Goal: Task Accomplishment & Management: Use online tool/utility

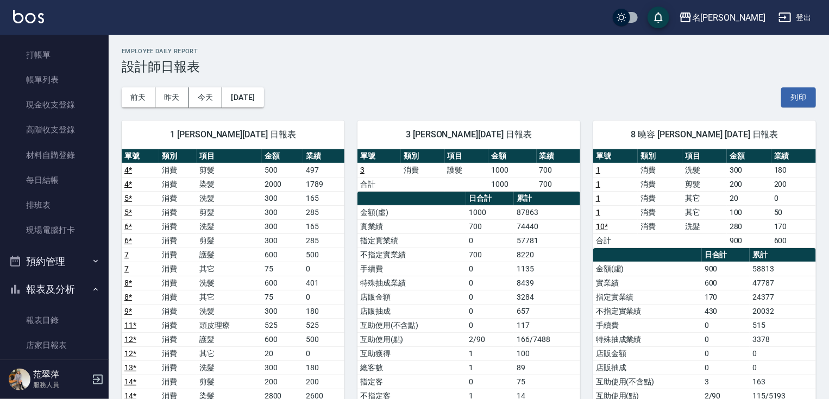
scroll to position [2, 0]
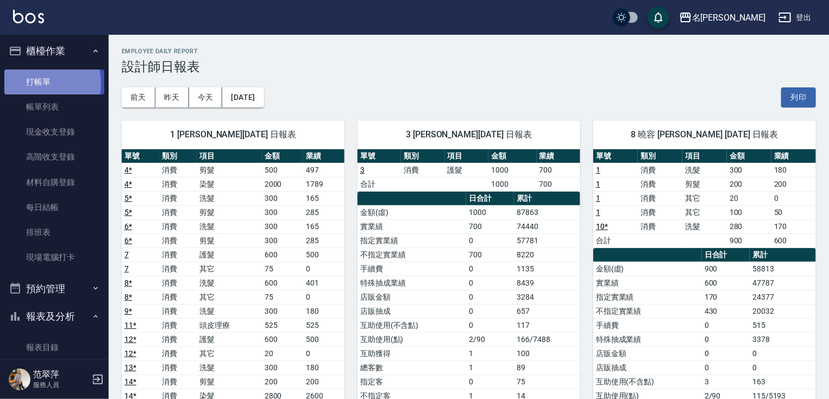
click at [42, 83] on link "打帳單" at bounding box center [54, 82] width 100 height 25
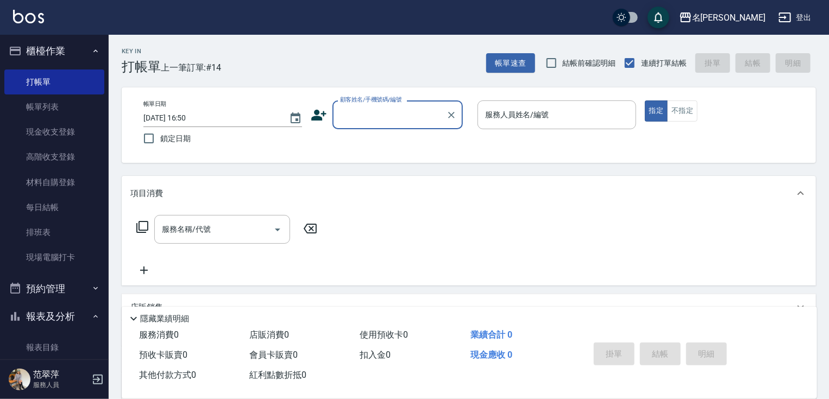
click at [406, 112] on input "顧客姓名/手機號碼/編號" at bounding box center [389, 114] width 104 height 19
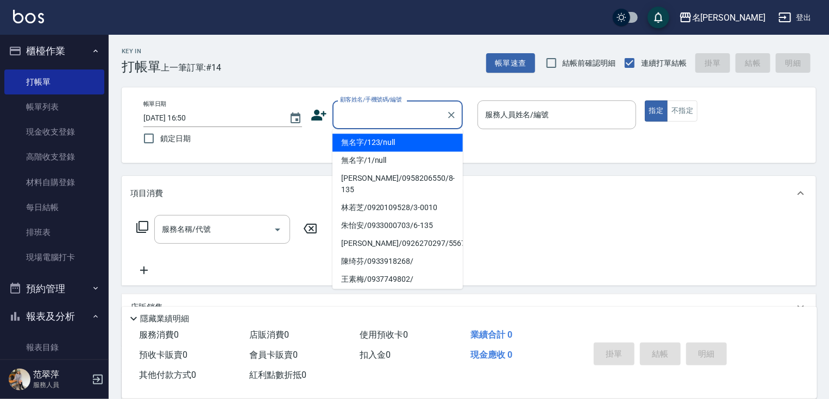
click at [408, 141] on li "無名字/123/null" at bounding box center [397, 143] width 130 height 18
type input "無名字/123/null"
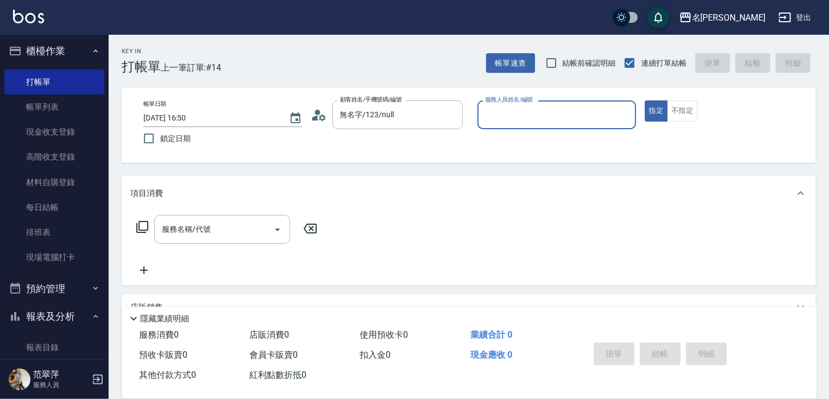
click at [505, 122] on input "服務人員姓名/編號" at bounding box center [556, 114] width 149 height 19
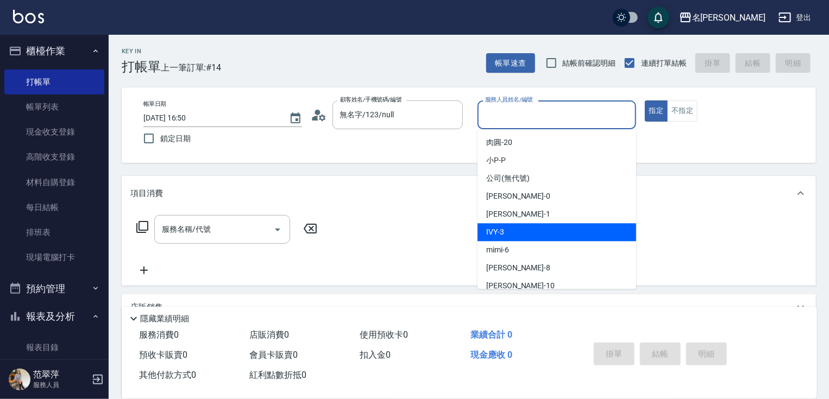
click at [535, 237] on div "IVY -3" at bounding box center [556, 232] width 159 height 18
type input "IVY-3"
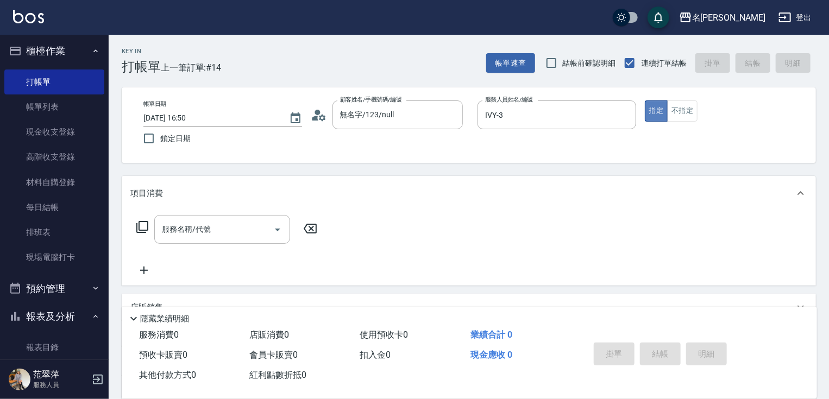
click at [651, 112] on button "指定" at bounding box center [656, 110] width 23 height 21
click at [245, 234] on input "服務名稱/代號" at bounding box center [214, 229] width 110 height 19
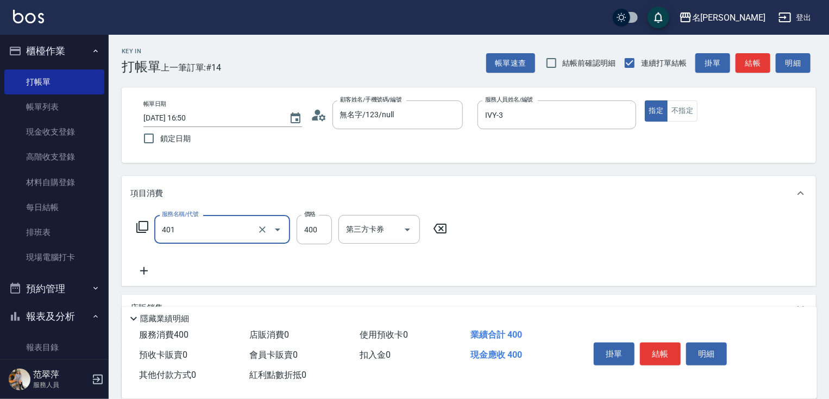
type input "剪髮(400)(401)"
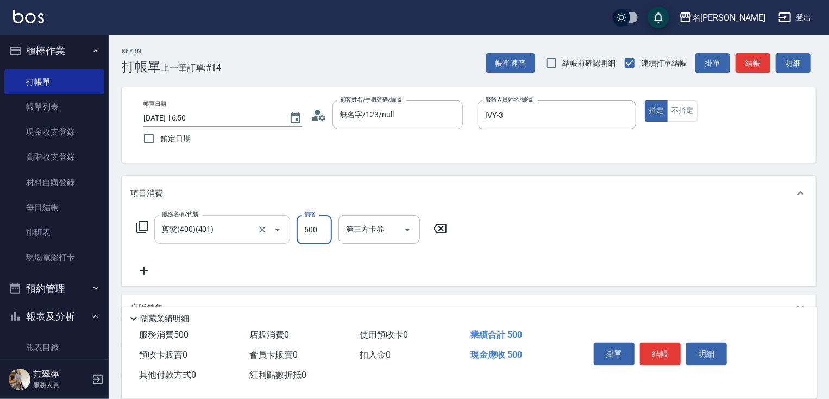
type input "500"
click at [146, 272] on icon at bounding box center [143, 270] width 27 height 13
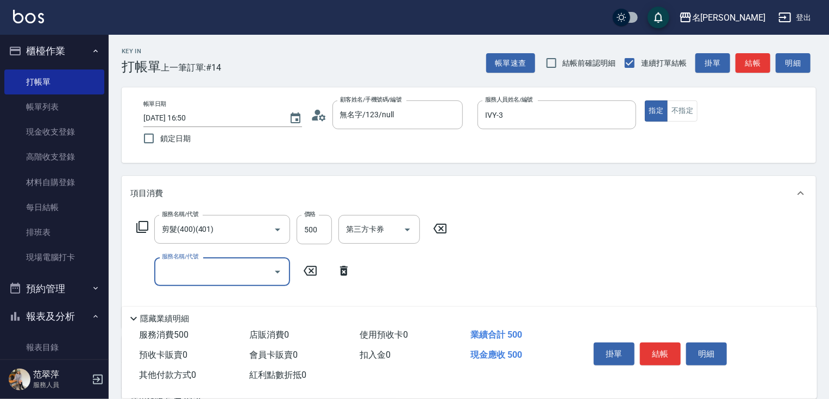
click at [146, 223] on icon at bounding box center [142, 226] width 13 height 13
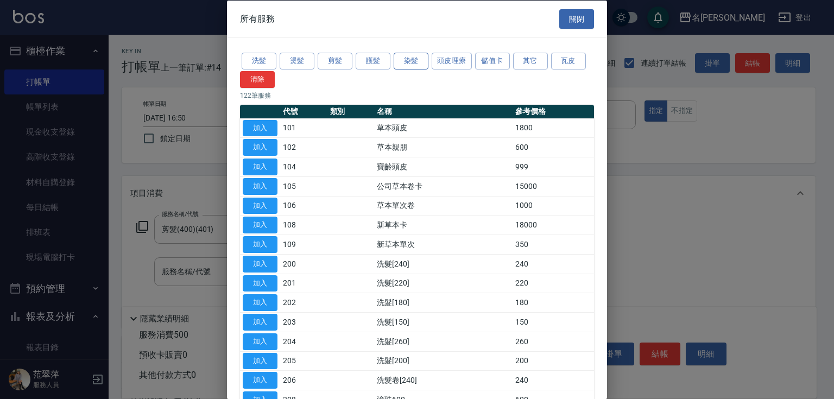
click at [409, 62] on button "染髮" at bounding box center [411, 61] width 35 height 17
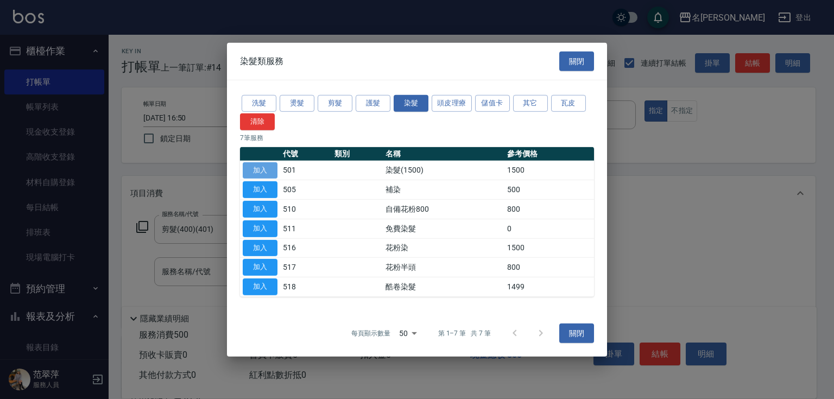
click at [263, 173] on button "加入" at bounding box center [260, 170] width 35 height 17
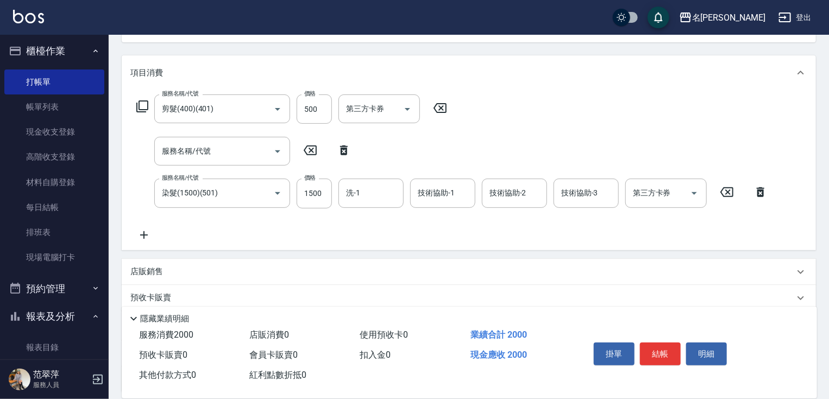
scroll to position [125, 0]
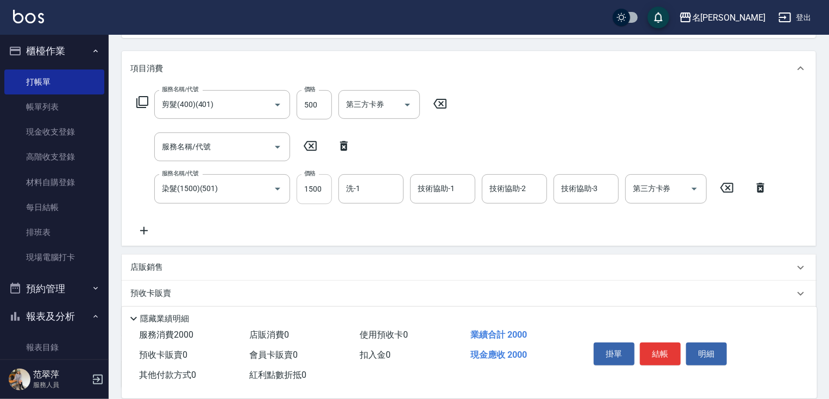
click at [313, 189] on input "1500" at bounding box center [314, 188] width 35 height 29
type input "1800"
type input "[PERSON_NAME]-18"
type input "IVY-3"
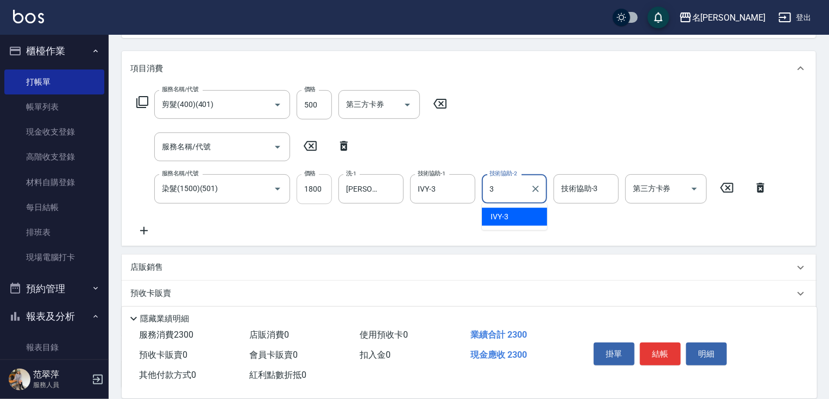
type input "IVY-3"
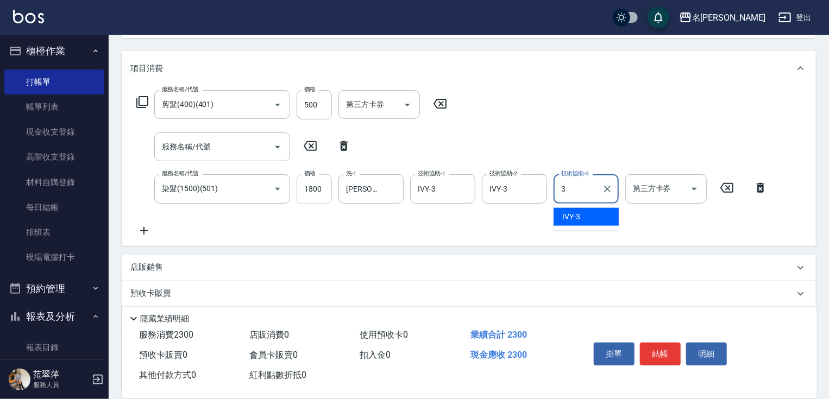
type input "IVY-3"
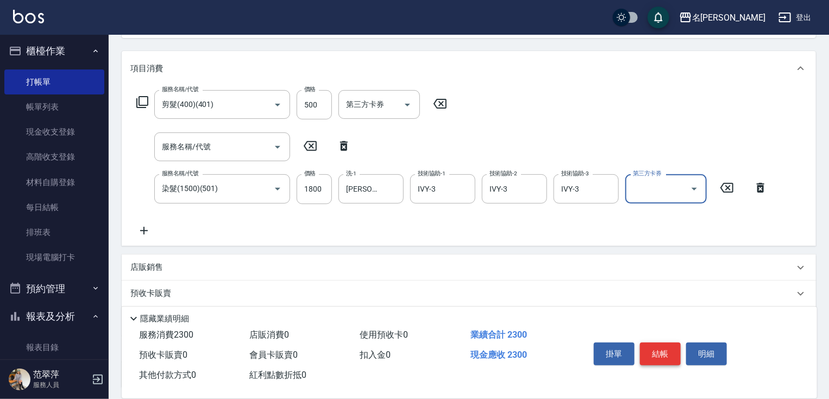
click at [664, 352] on button "結帳" at bounding box center [660, 354] width 41 height 23
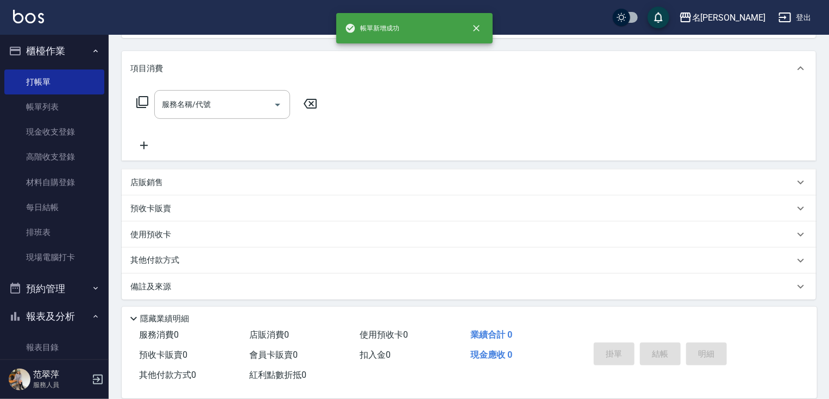
scroll to position [0, 0]
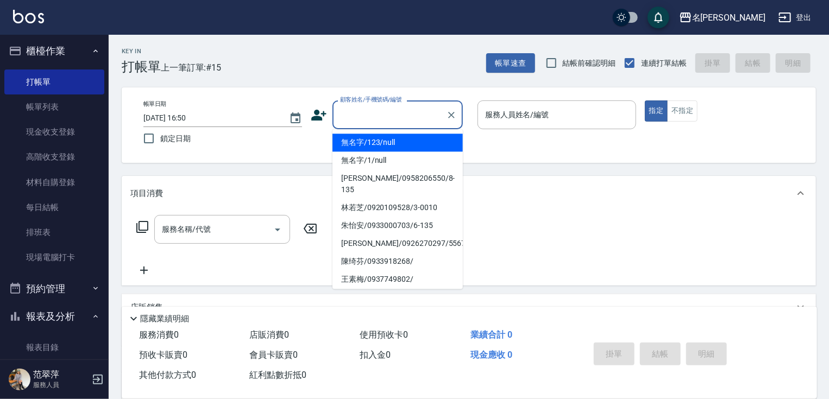
click at [381, 116] on input "顧客姓名/手機號碼/編號" at bounding box center [389, 114] width 104 height 19
click at [405, 143] on li "無名字/123/null" at bounding box center [397, 143] width 130 height 18
type input "無名字/123/null"
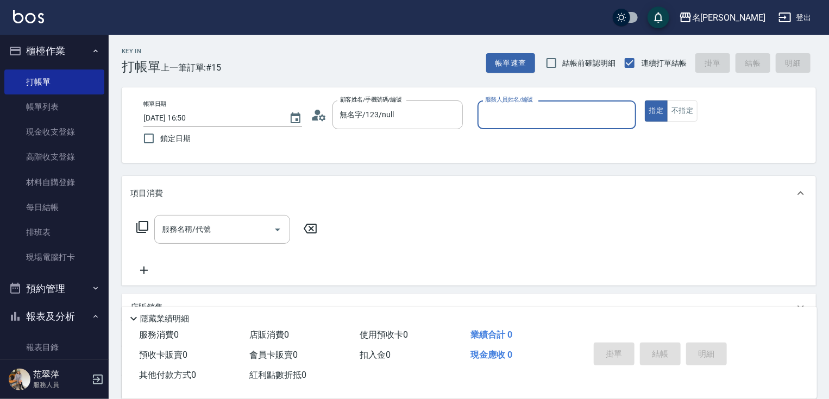
click at [515, 118] on input "服務人員姓名/編號" at bounding box center [556, 114] width 149 height 19
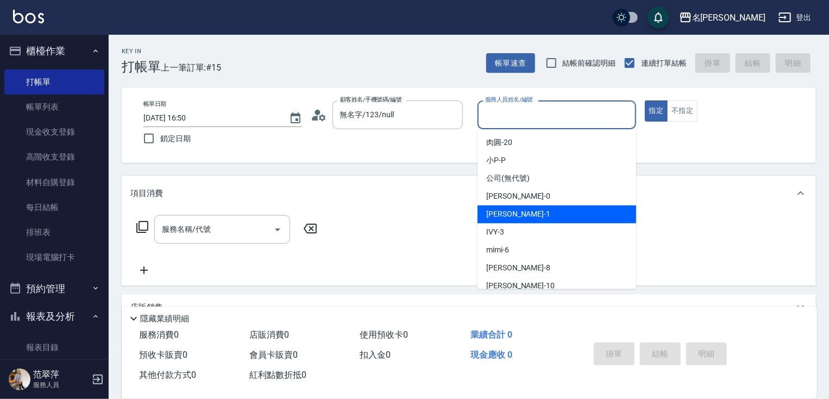
click at [536, 206] on div "[PERSON_NAME] -1" at bounding box center [556, 214] width 159 height 18
type input "[PERSON_NAME]-1"
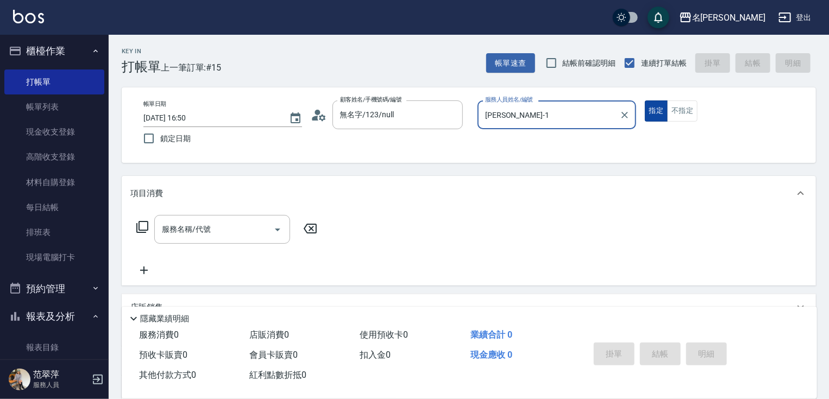
click at [651, 109] on button "指定" at bounding box center [656, 110] width 23 height 21
click at [140, 228] on icon at bounding box center [142, 226] width 13 height 13
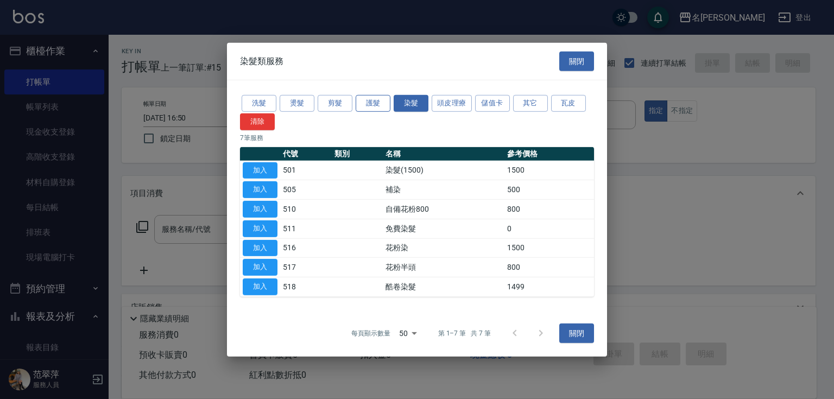
click at [366, 109] on button "護髮" at bounding box center [373, 103] width 35 height 17
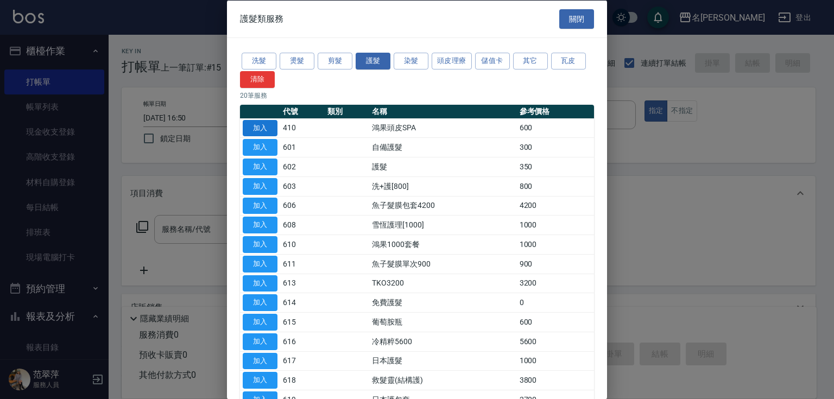
click at [248, 129] on button "加入" at bounding box center [260, 127] width 35 height 17
type input "鴻果頭皮SPA(410)"
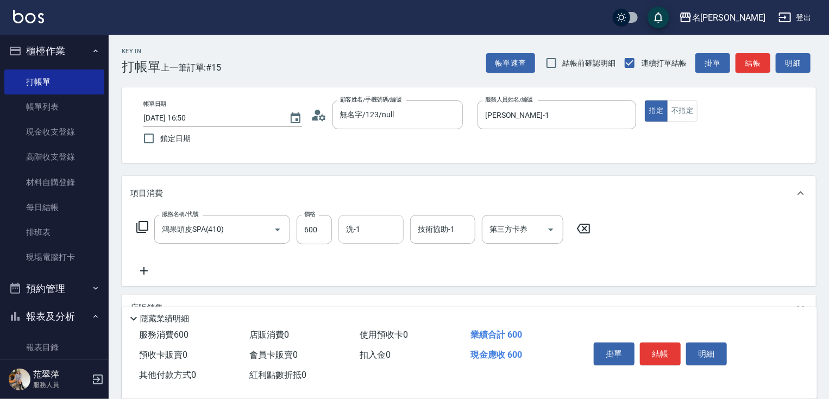
click at [373, 234] on input "洗-1" at bounding box center [370, 229] width 55 height 19
type input "鴨肉-23"
click at [656, 354] on button "結帳" at bounding box center [660, 354] width 41 height 23
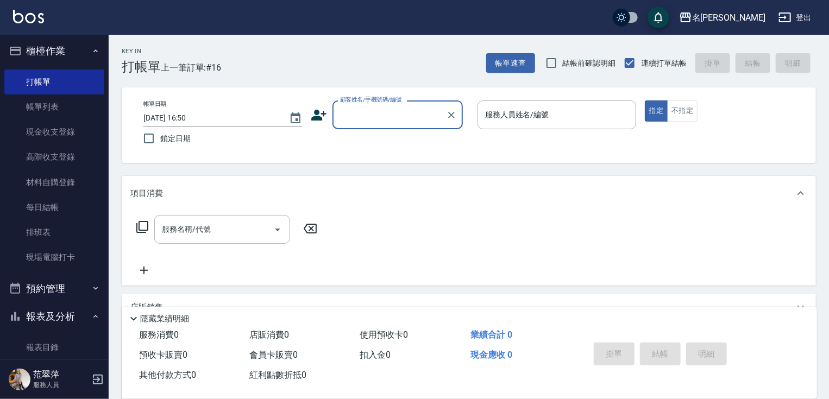
click at [363, 115] on input "顧客姓名/手機號碼/編號" at bounding box center [389, 114] width 104 height 19
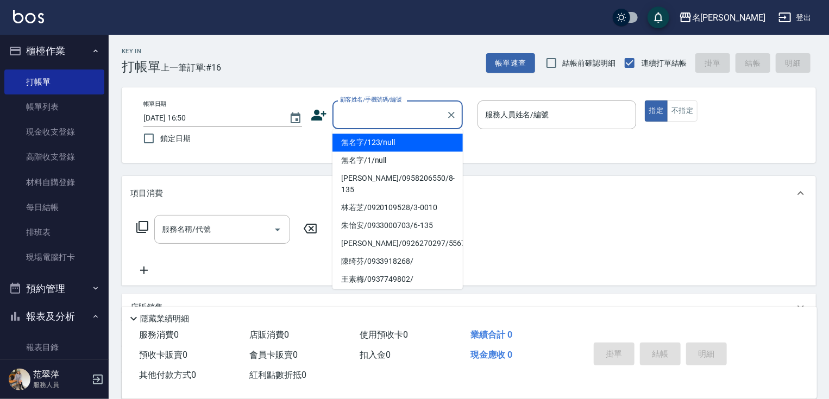
click at [380, 147] on li "無名字/123/null" at bounding box center [397, 143] width 130 height 18
type input "無名字/123/null"
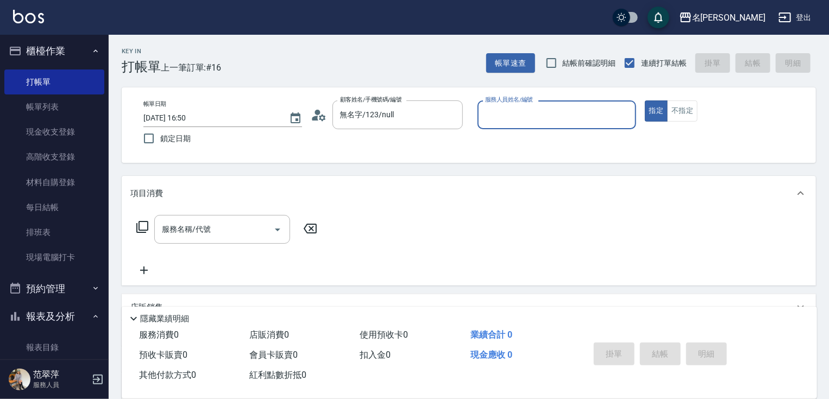
click at [500, 115] on input "服務人員姓名/編號" at bounding box center [556, 114] width 149 height 19
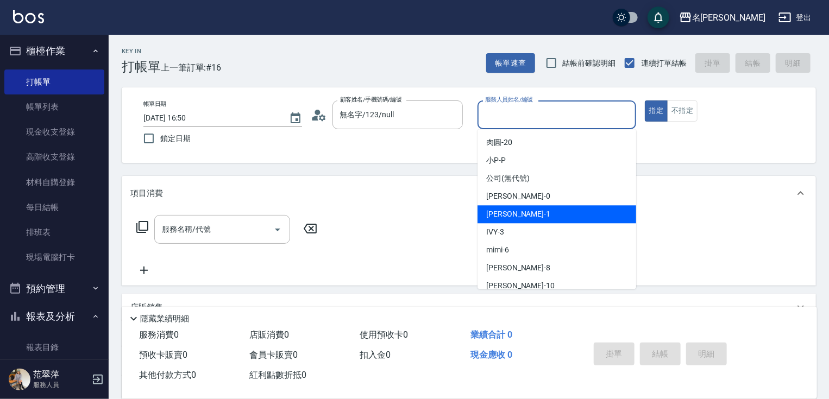
drag, startPoint x: 523, startPoint y: 210, endPoint x: 628, endPoint y: 165, distance: 114.3
click at [523, 211] on div "[PERSON_NAME] -1" at bounding box center [556, 214] width 159 height 18
type input "[PERSON_NAME]-1"
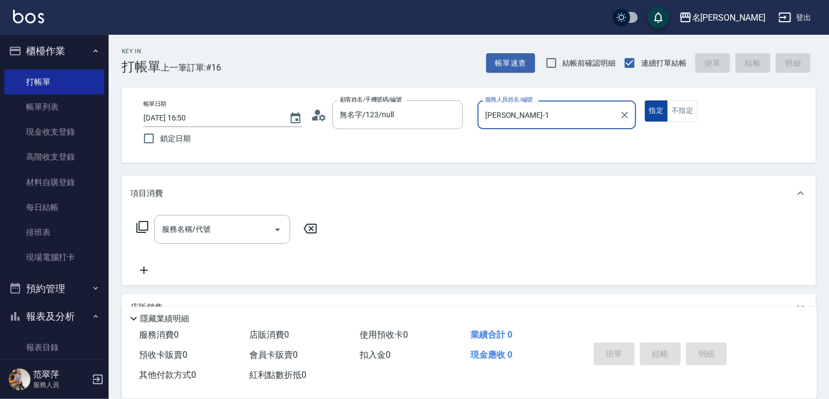
click at [658, 111] on button "指定" at bounding box center [656, 110] width 23 height 21
click at [146, 223] on icon at bounding box center [142, 226] width 13 height 13
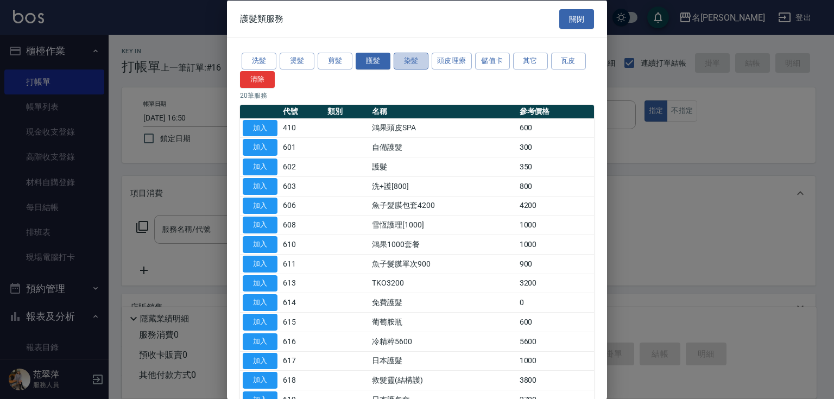
click at [414, 59] on button "染髮" at bounding box center [411, 61] width 35 height 17
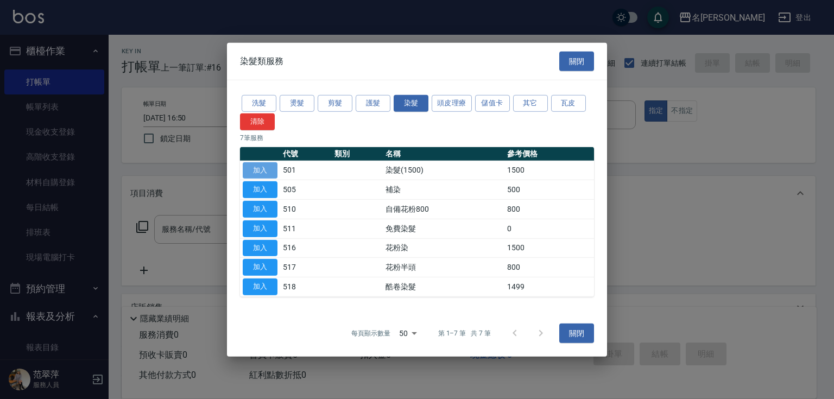
click at [259, 168] on button "加入" at bounding box center [260, 170] width 35 height 17
type input "染髮(1500)(501)"
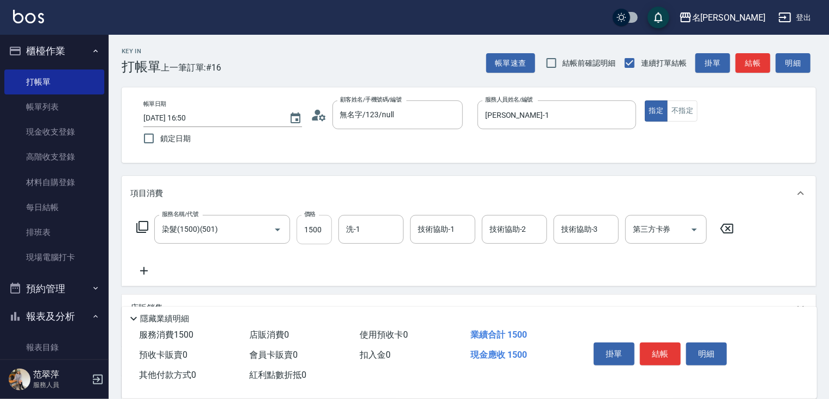
click at [313, 228] on input "1500" at bounding box center [314, 229] width 35 height 29
type input "2300"
type input "鴨肉-23"
type input "[PERSON_NAME]-1"
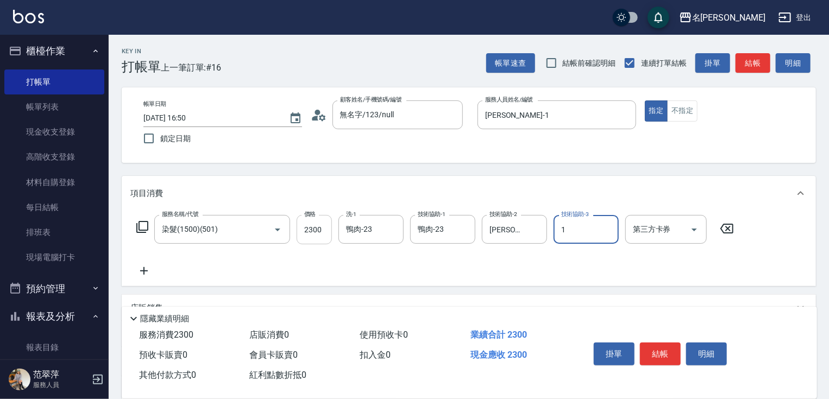
type input "[PERSON_NAME]-1"
click at [660, 346] on button "結帳" at bounding box center [660, 354] width 41 height 23
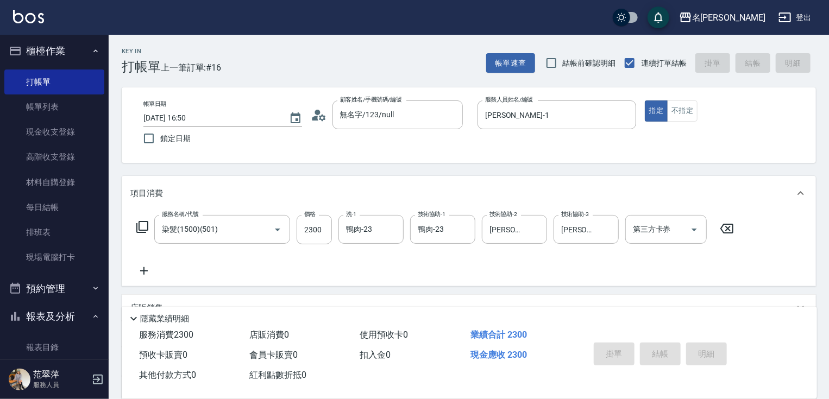
type input "[DATE] 16:51"
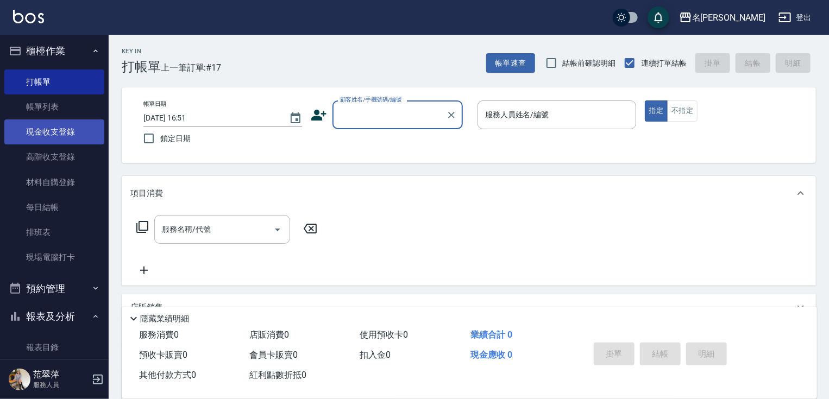
click at [62, 128] on link "現金收支登錄" at bounding box center [54, 131] width 100 height 25
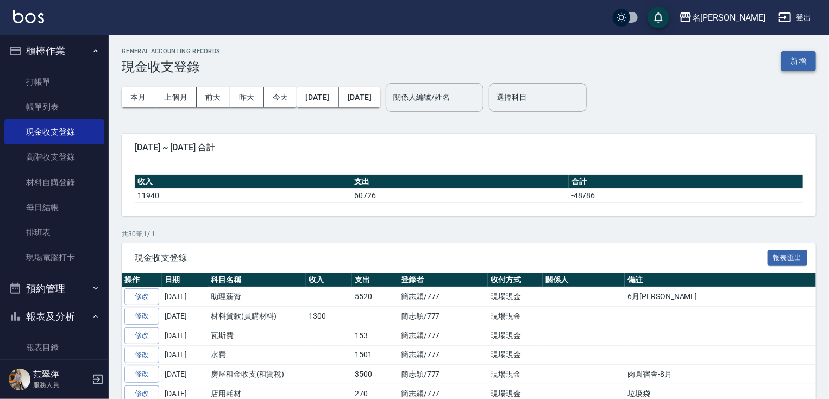
click at [795, 60] on button "新增" at bounding box center [798, 61] width 35 height 20
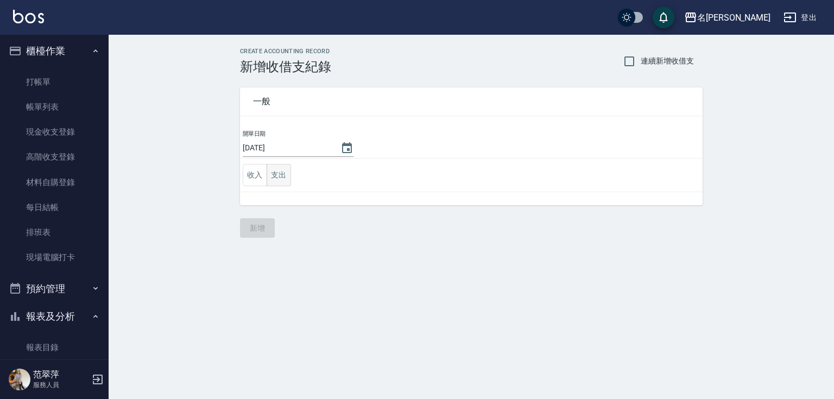
click at [276, 176] on button "支出" at bounding box center [279, 175] width 24 height 22
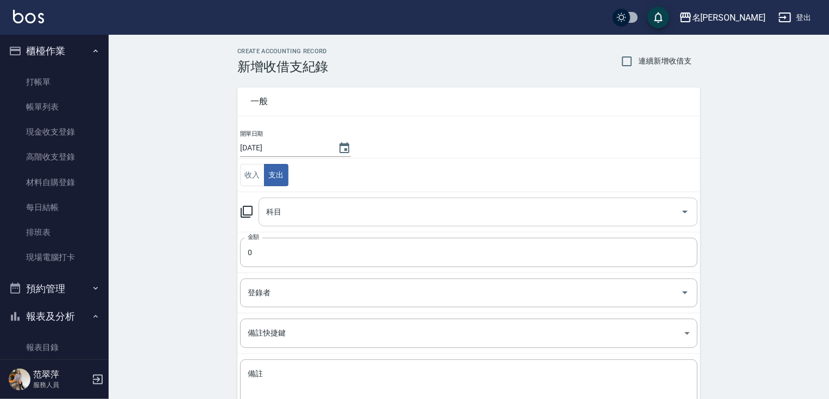
click at [283, 212] on input "科目" at bounding box center [469, 212] width 413 height 19
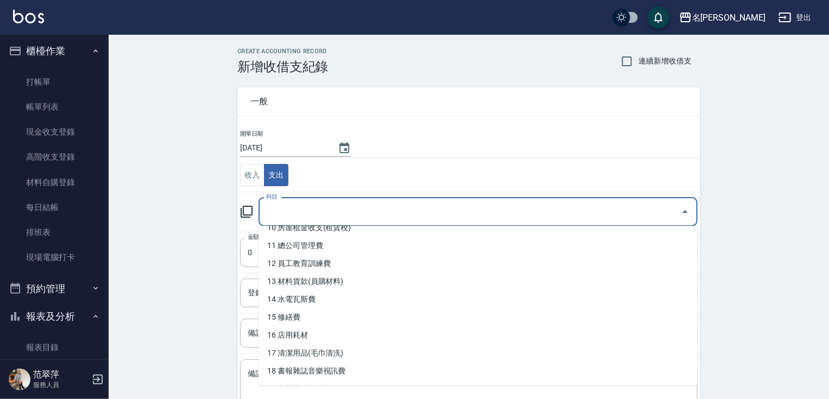
scroll to position [226, 0]
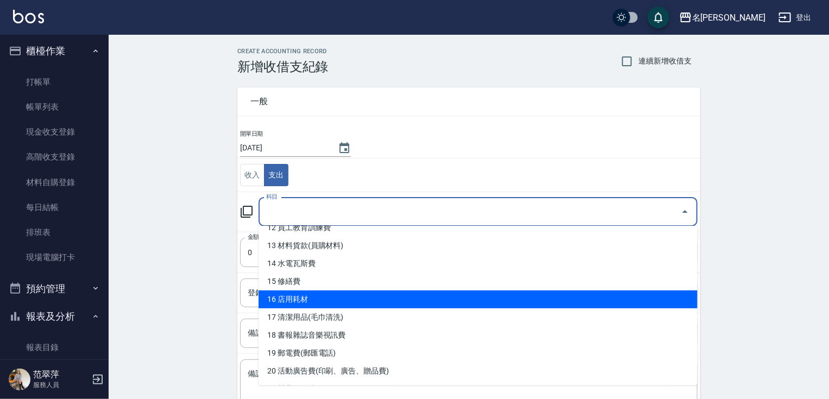
click at [305, 298] on li "16 店用耗材" at bounding box center [478, 300] width 439 height 18
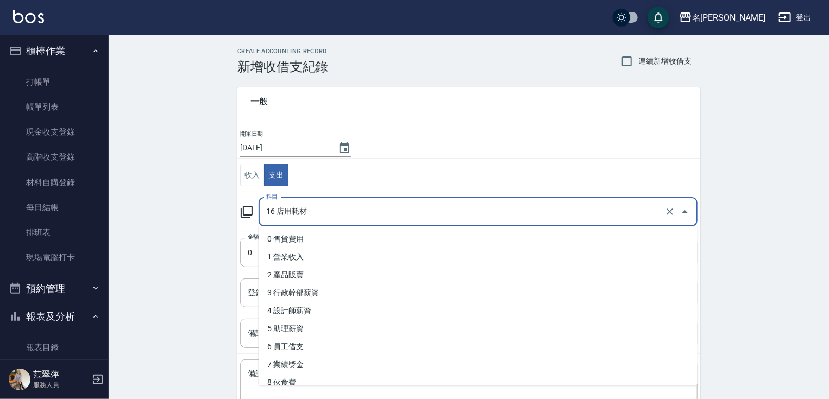
click at [306, 211] on input "16 店用耗材" at bounding box center [462, 212] width 399 height 19
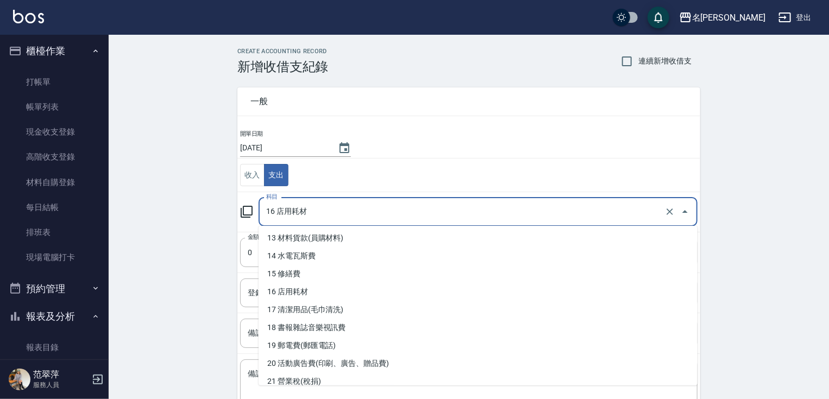
scroll to position [224, 0]
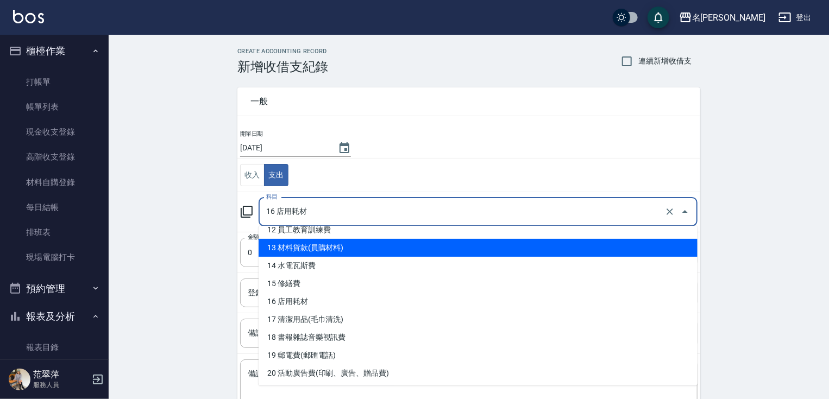
click at [354, 247] on li "13 材料貨款(員購材料)" at bounding box center [478, 248] width 439 height 18
type input "13 材料貨款(員購材料)"
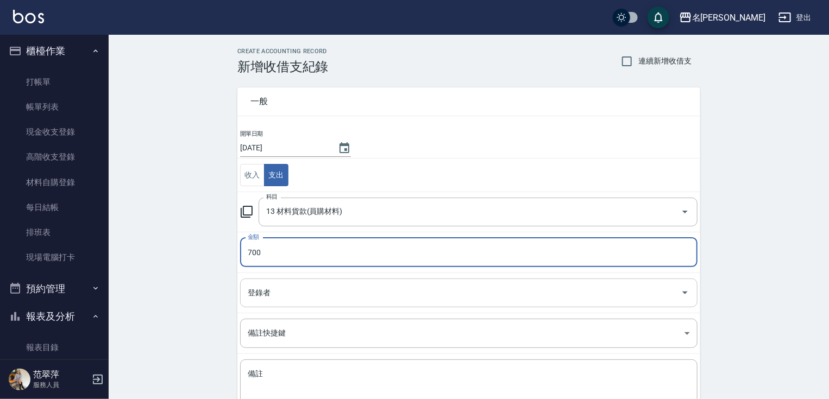
type input "700"
click at [267, 297] on input "登錄者" at bounding box center [460, 292] width 431 height 19
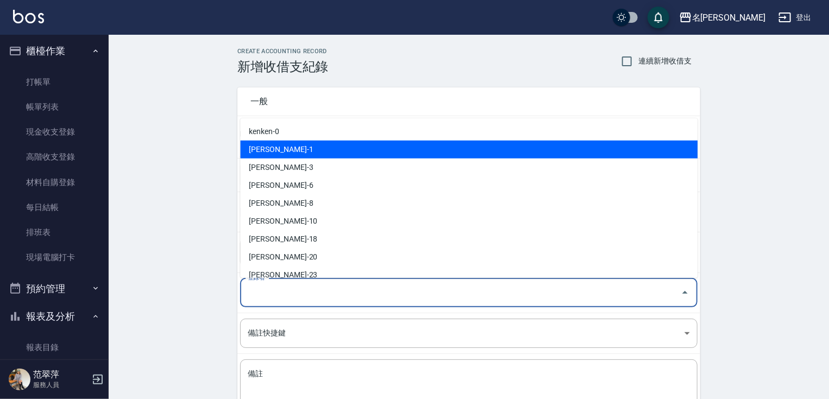
click at [295, 151] on li "[PERSON_NAME]-1" at bounding box center [468, 150] width 457 height 18
type input "[PERSON_NAME]-1"
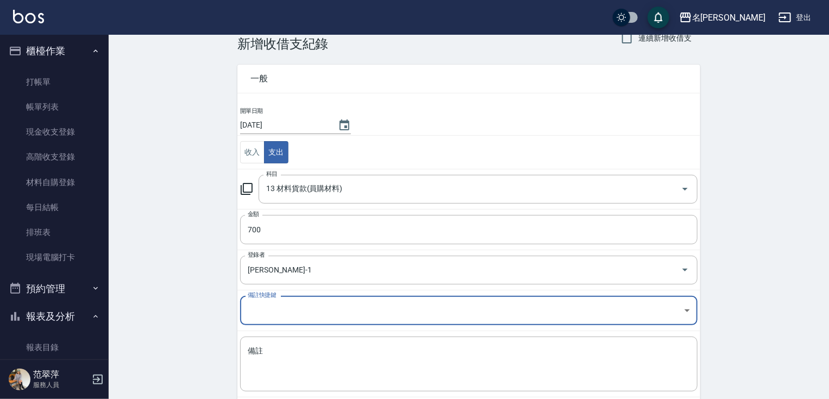
scroll to position [79, 0]
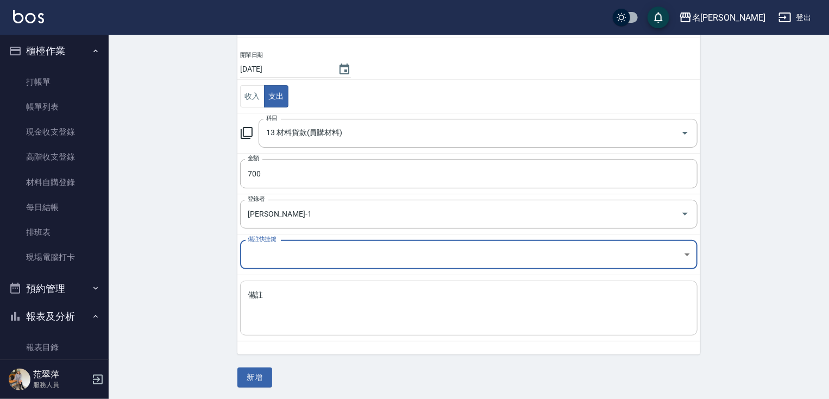
click at [269, 300] on textarea "備註" at bounding box center [469, 308] width 442 height 37
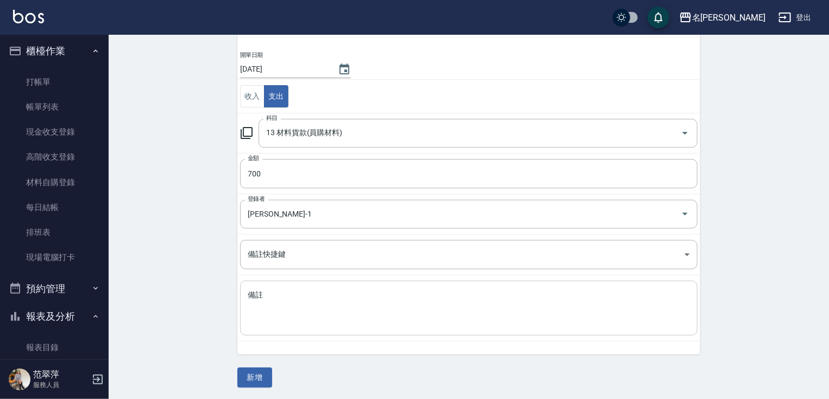
click at [271, 300] on textarea "備註" at bounding box center [469, 308] width 442 height 37
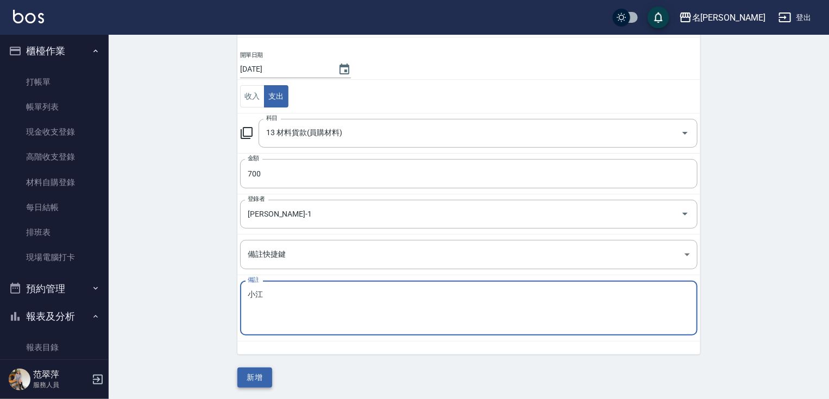
type textarea "小江"
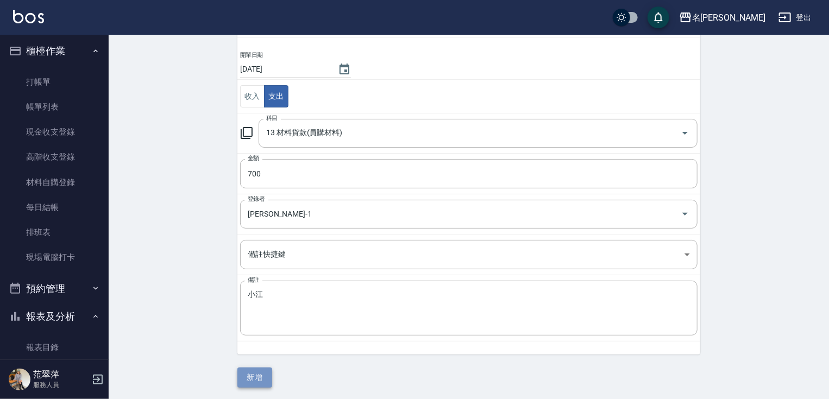
click at [256, 368] on button "新增" at bounding box center [254, 378] width 35 height 20
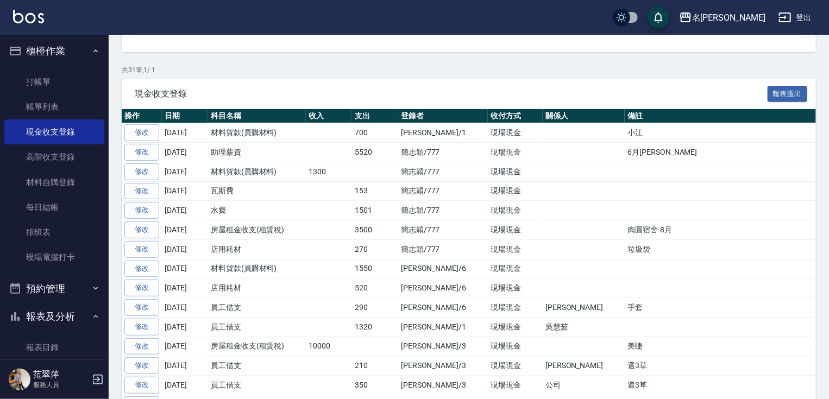
scroll to position [121, 0]
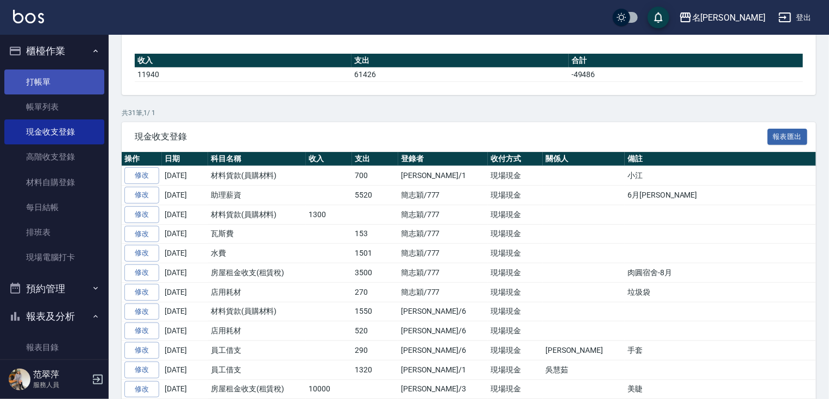
click at [42, 83] on link "打帳單" at bounding box center [54, 82] width 100 height 25
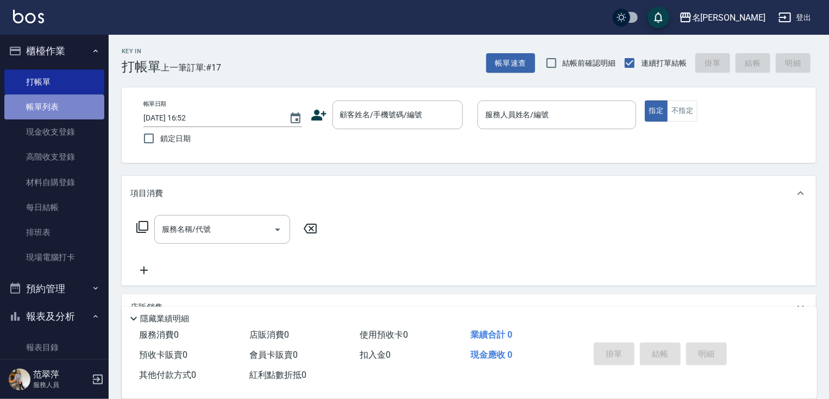
click at [54, 109] on link "帳單列表" at bounding box center [54, 106] width 100 height 25
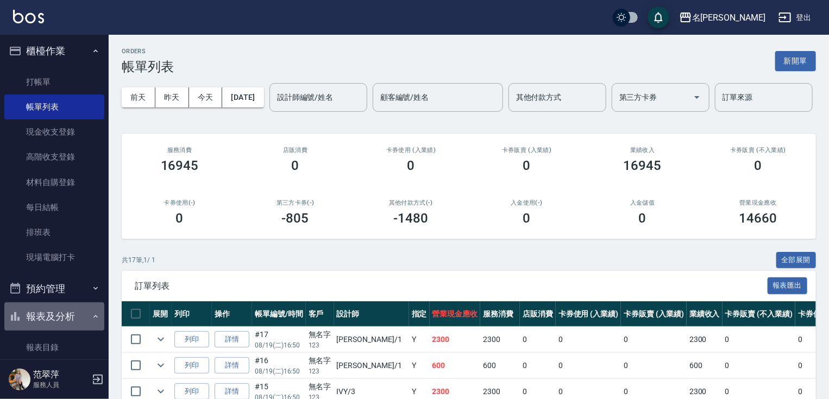
click at [78, 322] on button "報表及分析" at bounding box center [54, 316] width 100 height 28
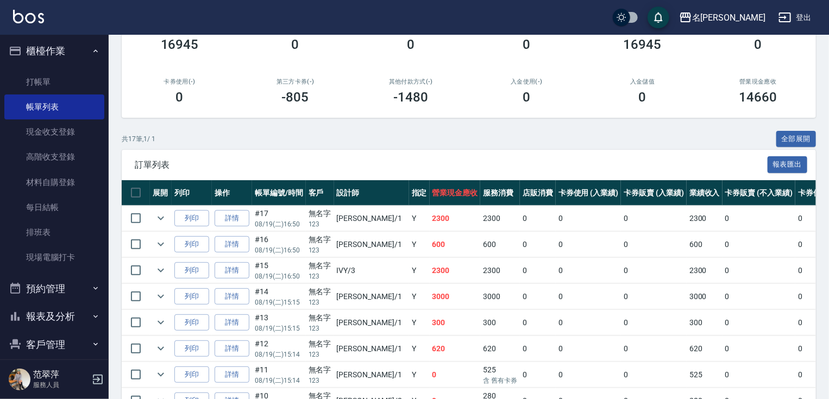
scroll to position [124, 0]
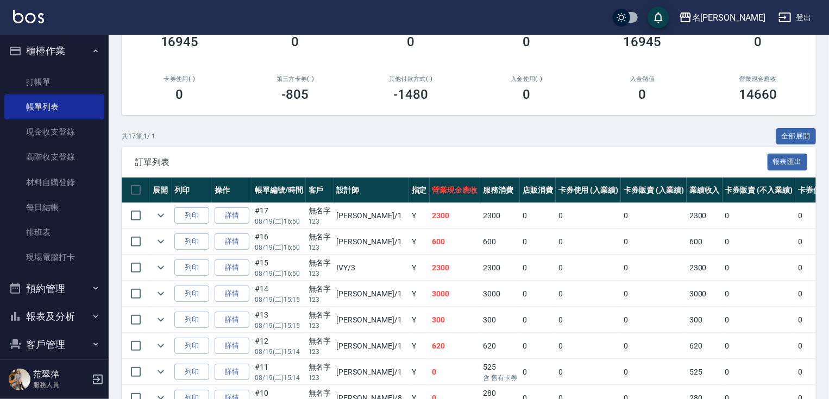
click at [80, 313] on button "報表及分析" at bounding box center [54, 316] width 100 height 28
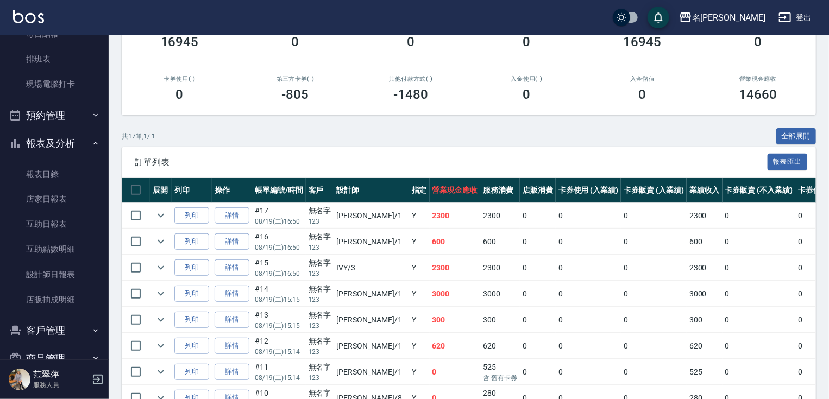
scroll to position [185, 0]
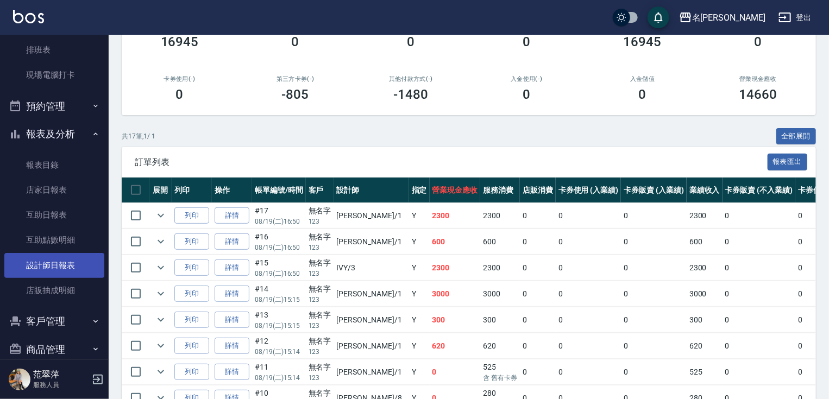
click at [56, 269] on link "設計師日報表" at bounding box center [54, 265] width 100 height 25
